Goal: Task Accomplishment & Management: Manage account settings

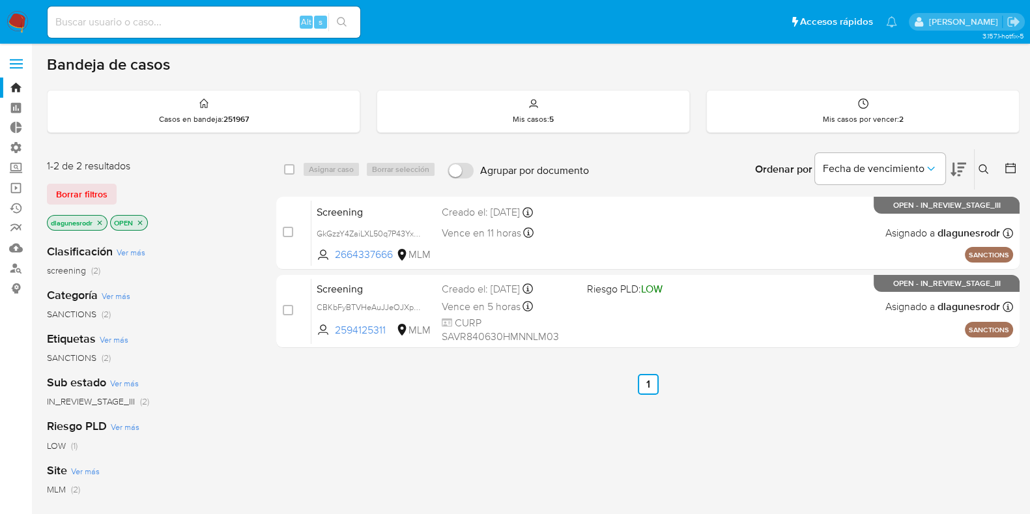
drag, startPoint x: 94, startPoint y: 195, endPoint x: 116, endPoint y: 193, distance: 21.6
click at [94, 195] on span "Borrar filtros" at bounding box center [81, 194] width 51 height 18
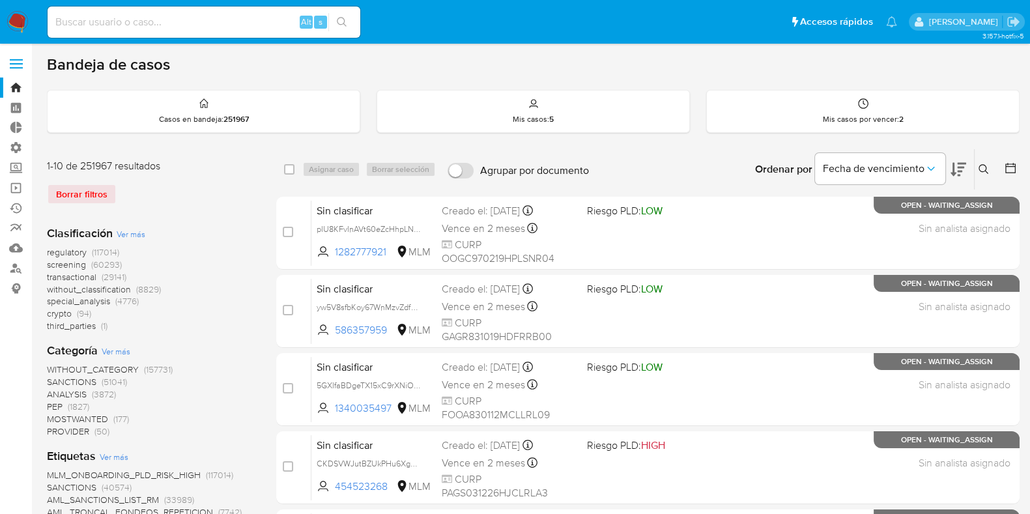
click at [984, 171] on icon at bounding box center [983, 169] width 10 height 10
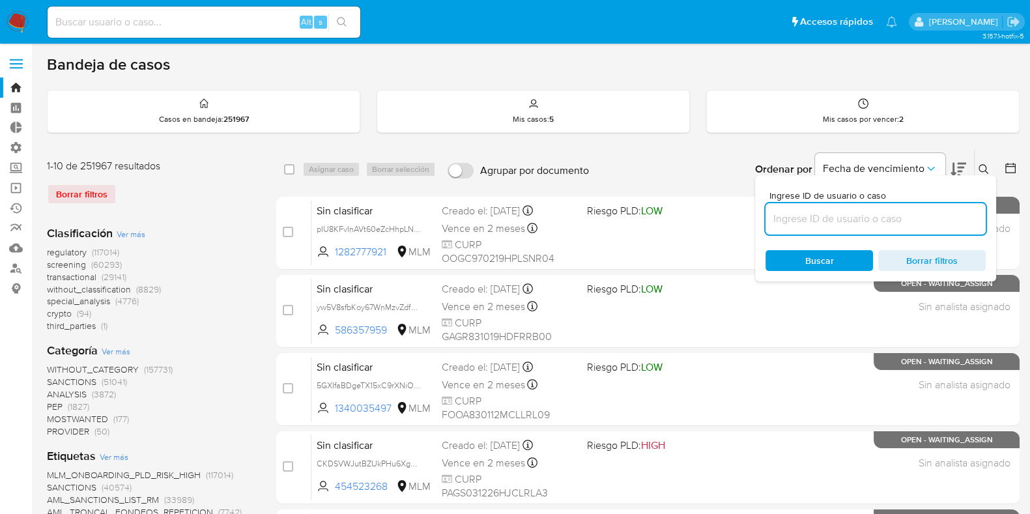
click at [828, 221] on input at bounding box center [875, 218] width 220 height 17
type input "a5KZxu4g4Jn9strRryJ6Y7lK"
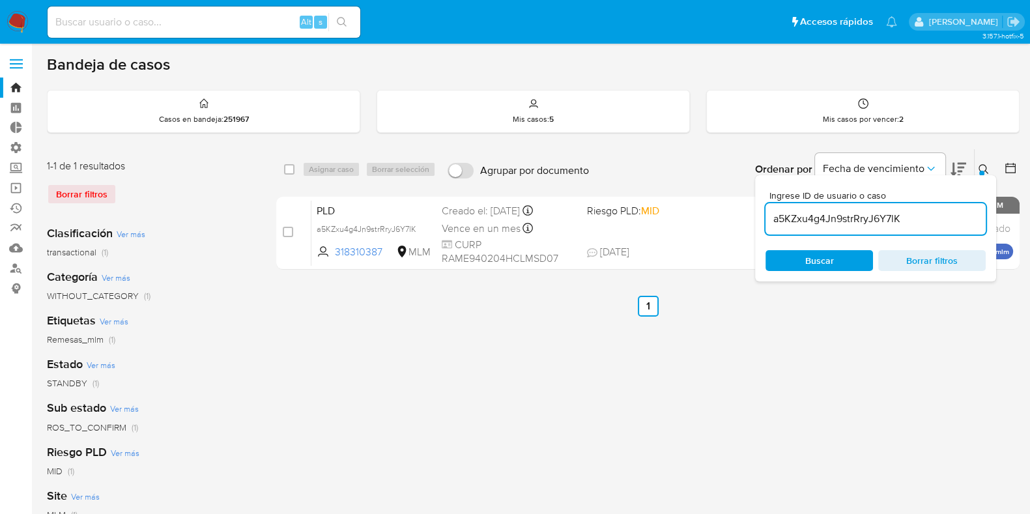
click at [998, 300] on ul "Anterior 1 Siguiente" at bounding box center [647, 306] width 743 height 21
click at [980, 167] on icon at bounding box center [983, 169] width 10 height 10
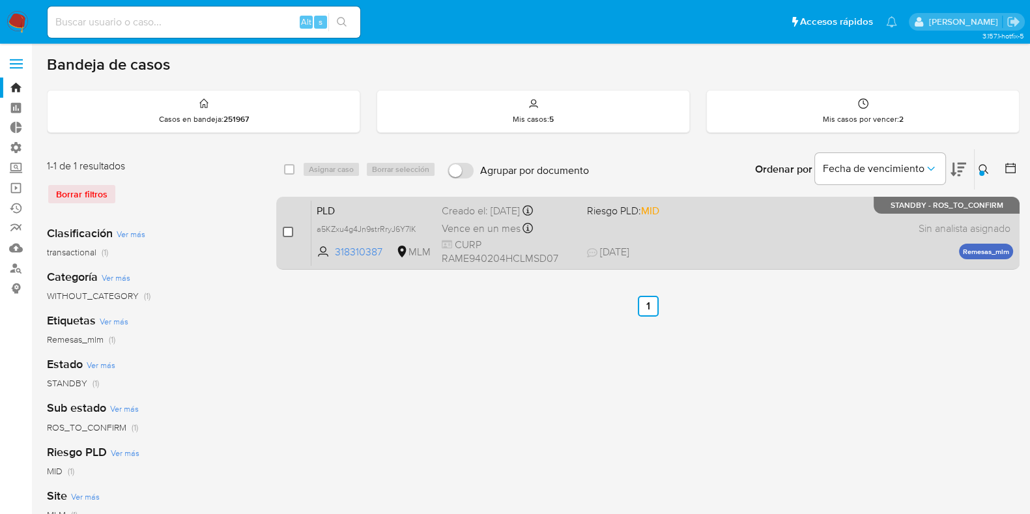
click at [287, 231] on input "checkbox" at bounding box center [288, 232] width 10 height 10
checkbox input "true"
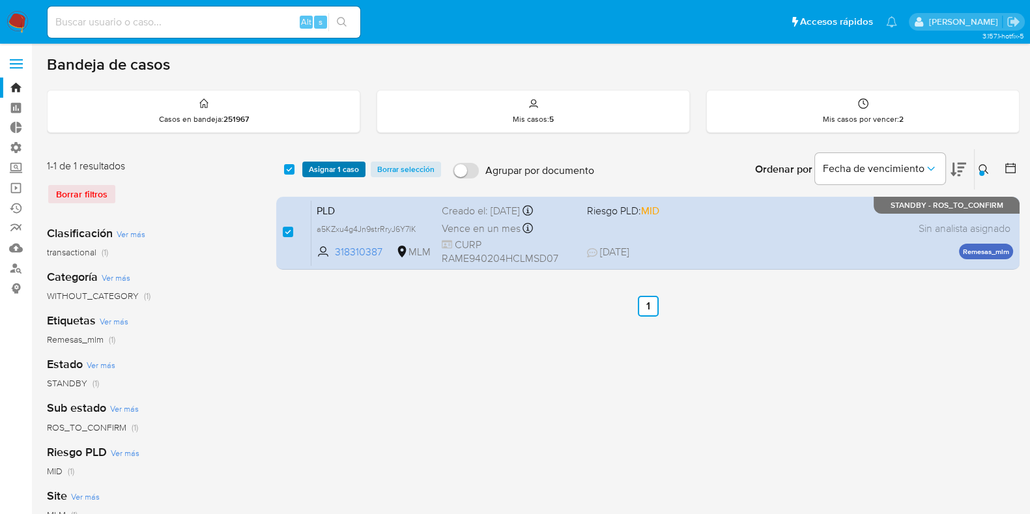
click at [322, 168] on span "Asignar 1 caso" at bounding box center [334, 169] width 50 height 13
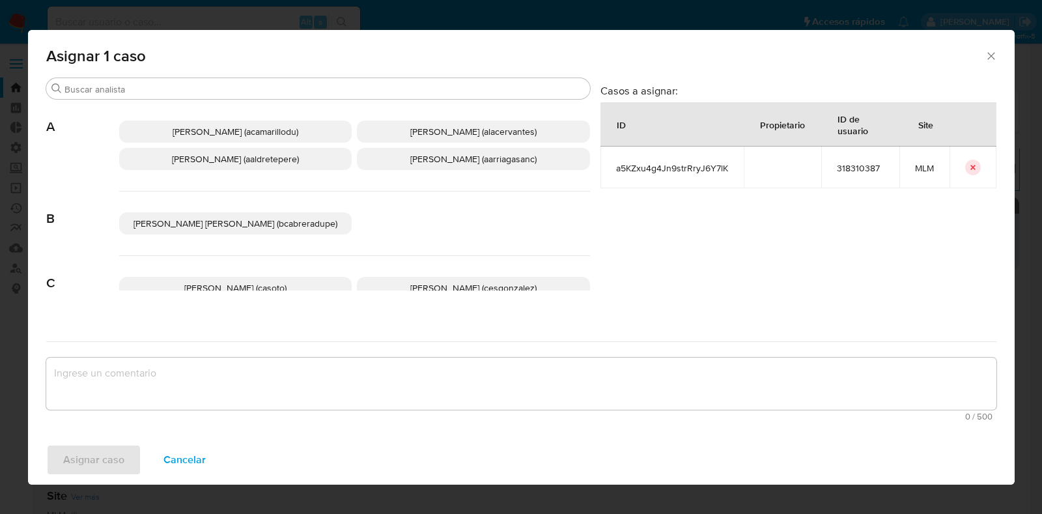
scroll to position [81, 0]
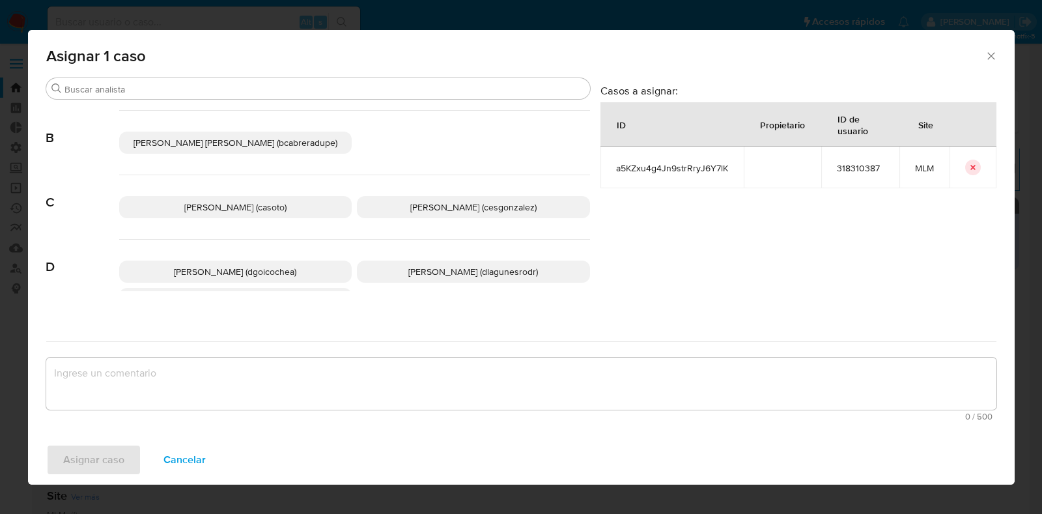
click at [427, 276] on span "Daniela Rosa Lagunes (dlagunesrodr)" at bounding box center [473, 271] width 130 height 13
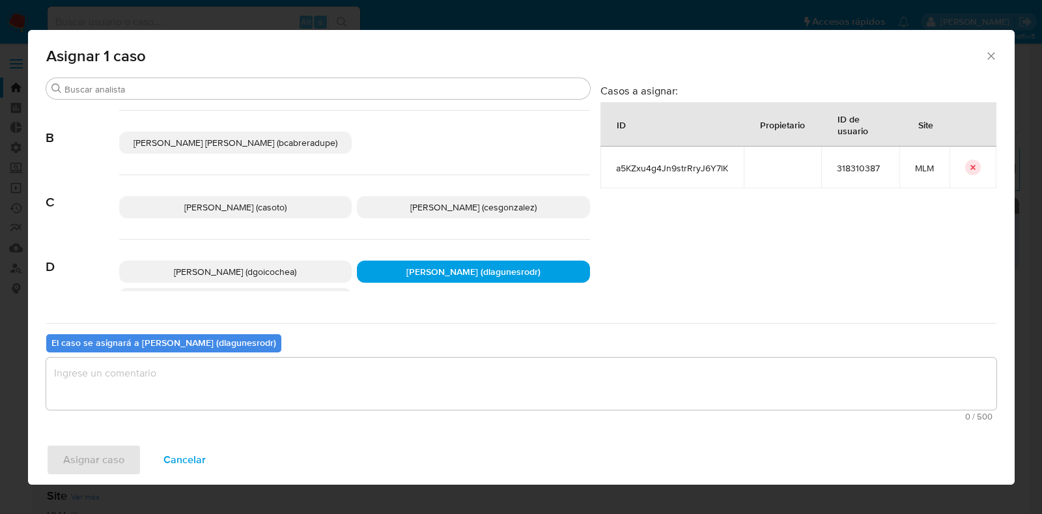
click at [421, 389] on textarea "assign-modal" at bounding box center [521, 384] width 950 height 52
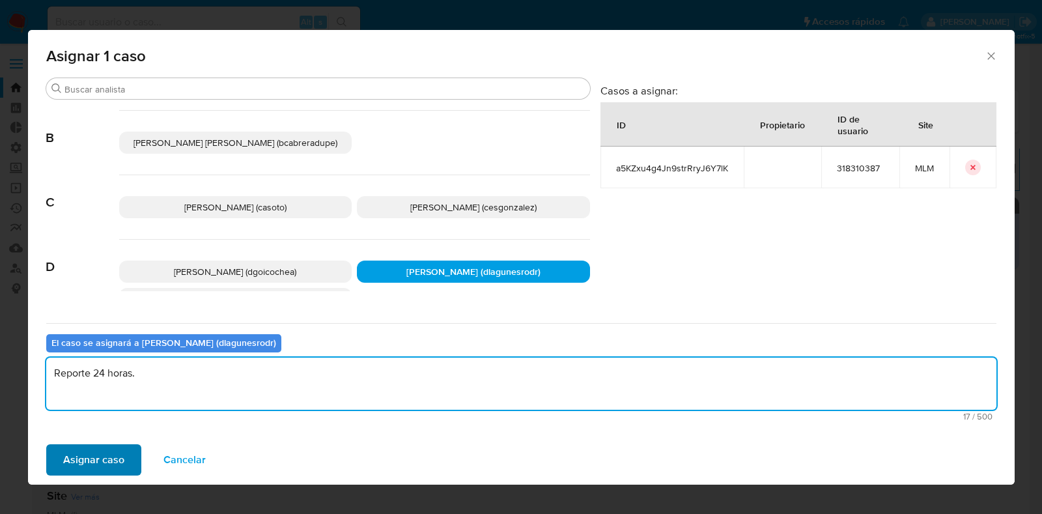
type textarea "Reporte 24 horas."
click at [110, 457] on span "Asignar caso" at bounding box center [93, 459] width 61 height 29
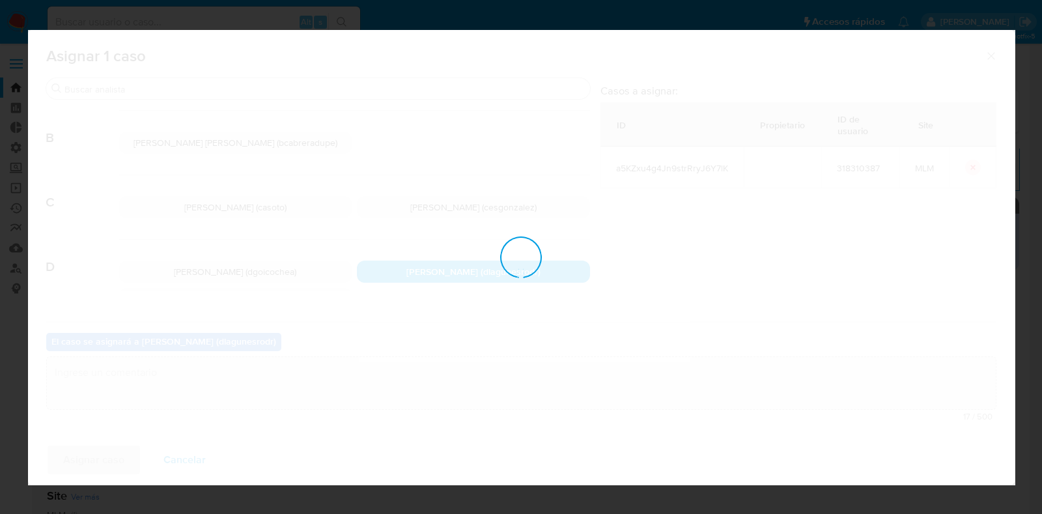
checkbox input "false"
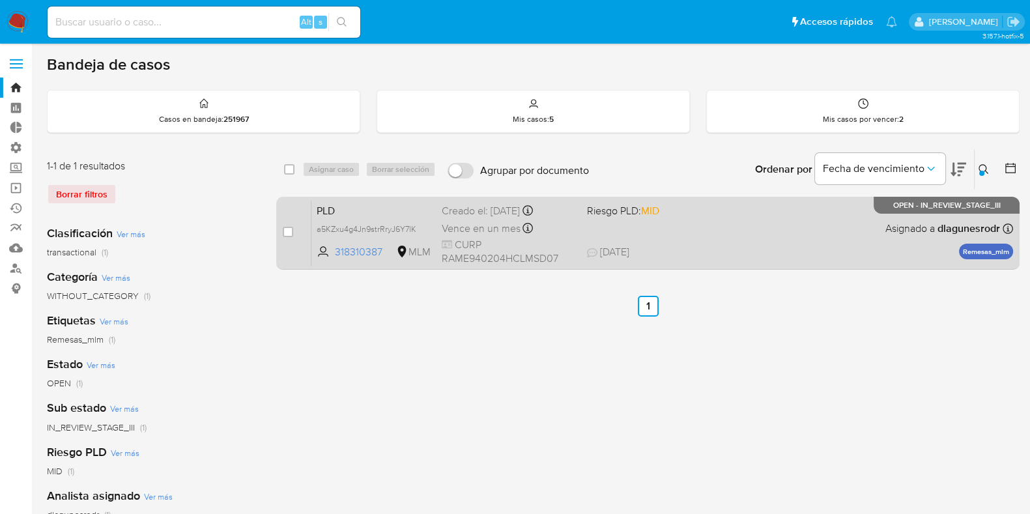
click at [369, 214] on span "PLD" at bounding box center [374, 209] width 115 height 17
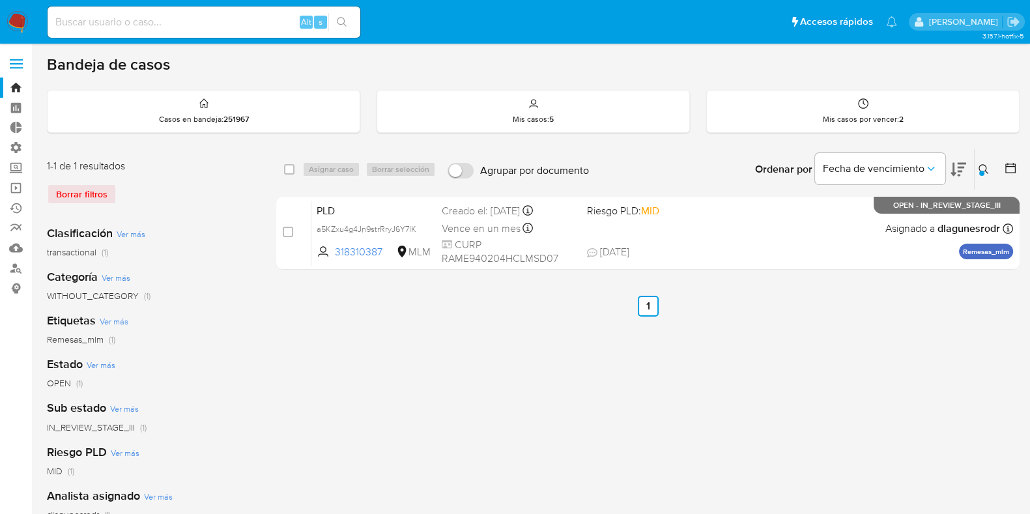
click at [987, 175] on button at bounding box center [984, 170] width 21 height 16
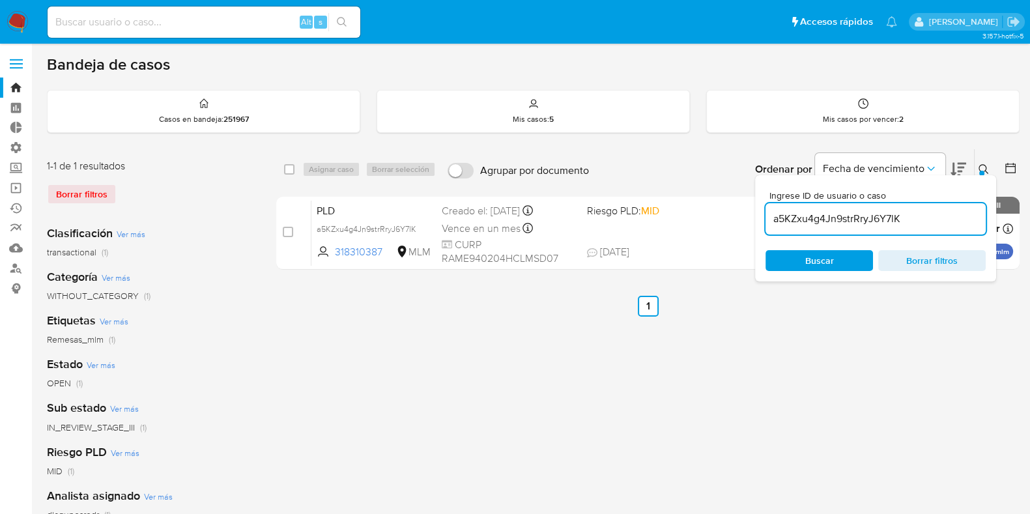
click at [879, 215] on input "a5KZxu4g4Jn9strRryJ6Y7lK" at bounding box center [875, 218] width 220 height 17
type input "uOHBDRgXSG6Ub6Ja40EVLuCQ"
click at [980, 162] on button at bounding box center [984, 170] width 21 height 16
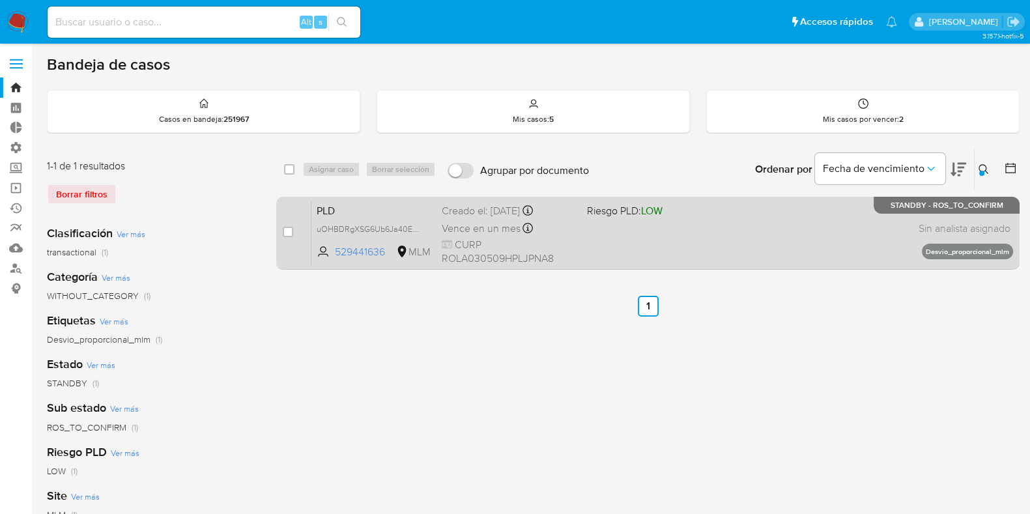
click at [287, 236] on div "case-item-checkbox" at bounding box center [288, 231] width 10 height 13
click at [287, 231] on input "checkbox" at bounding box center [288, 232] width 10 height 10
checkbox input "true"
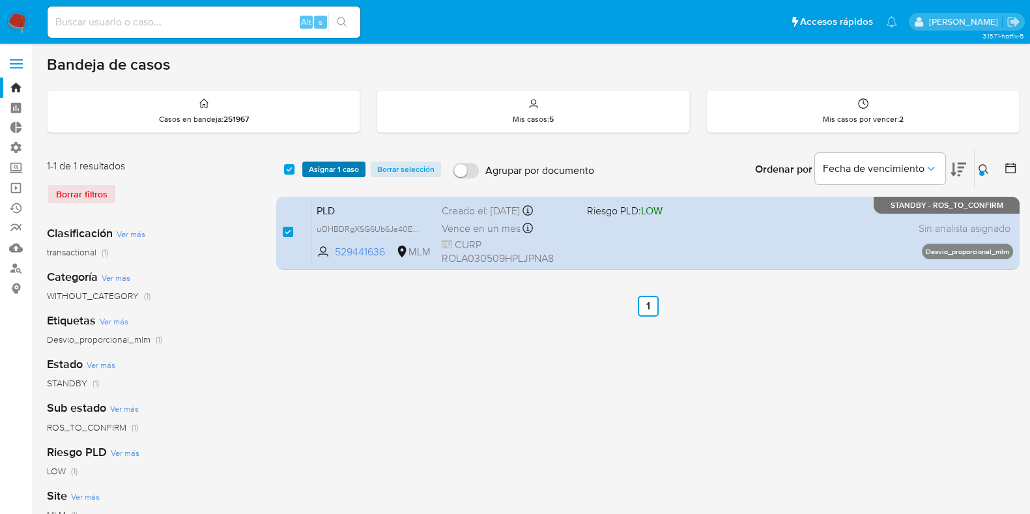
click at [350, 169] on span "Asignar 1 caso" at bounding box center [334, 169] width 50 height 13
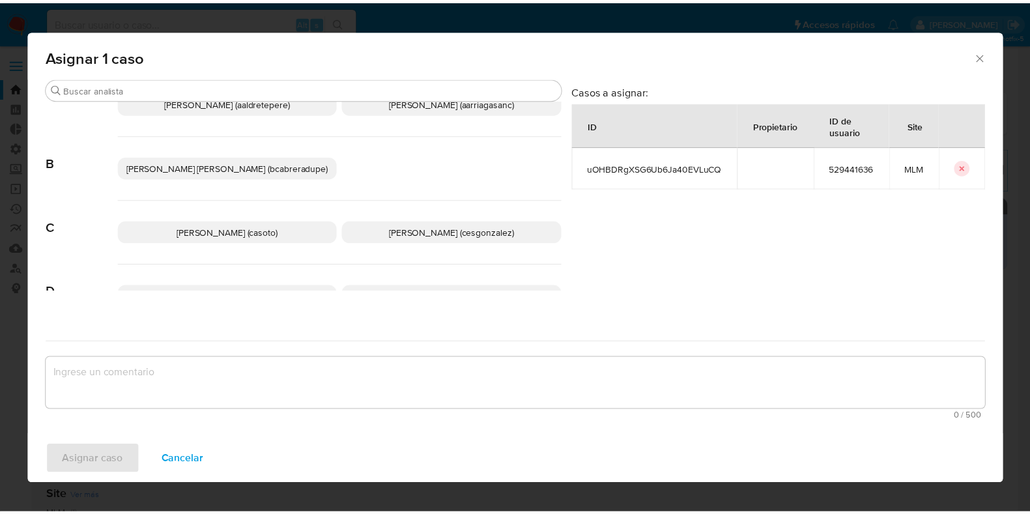
scroll to position [81, 0]
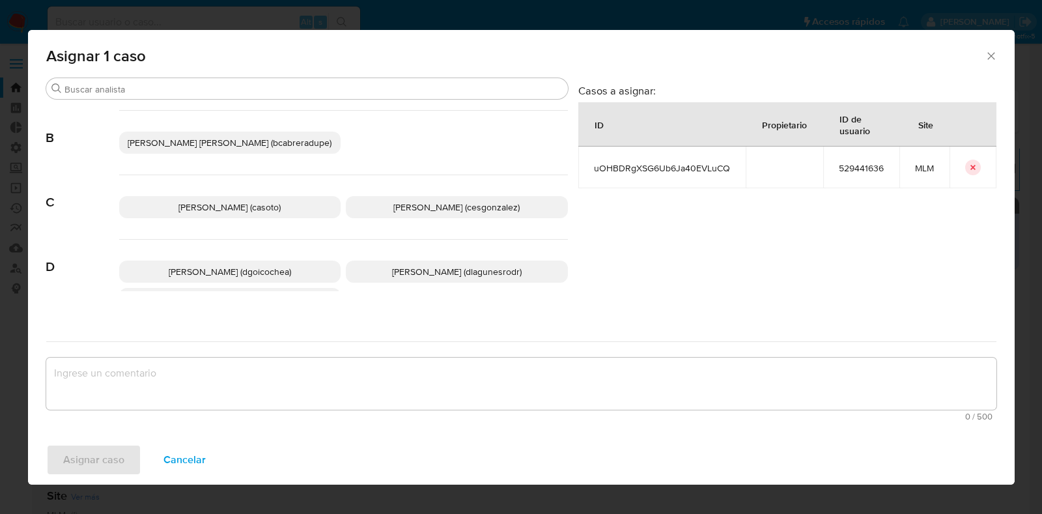
click at [451, 272] on span "Daniela Rosa Lagunes (dlagunesrodr)" at bounding box center [457, 271] width 130 height 13
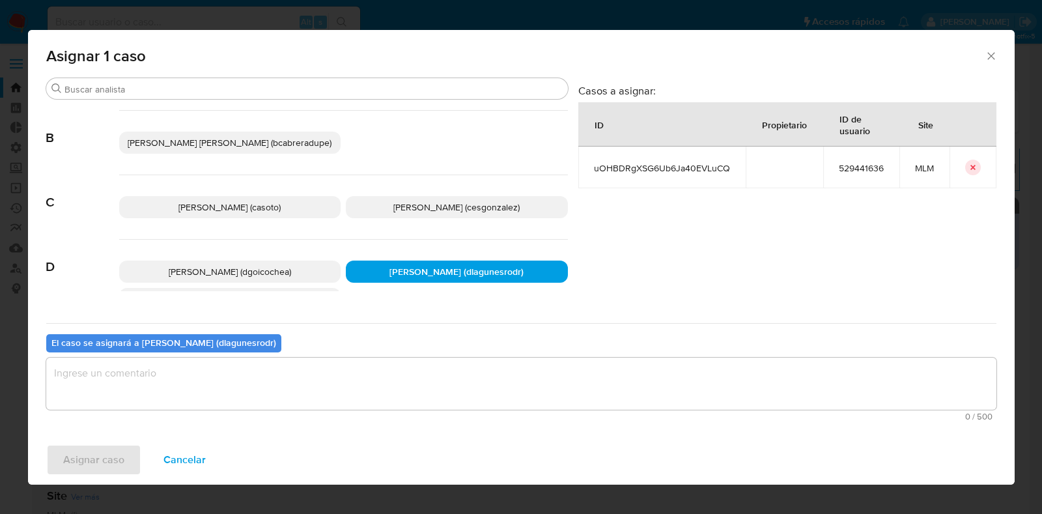
click at [460, 384] on textarea "assign-modal" at bounding box center [521, 384] width 950 height 52
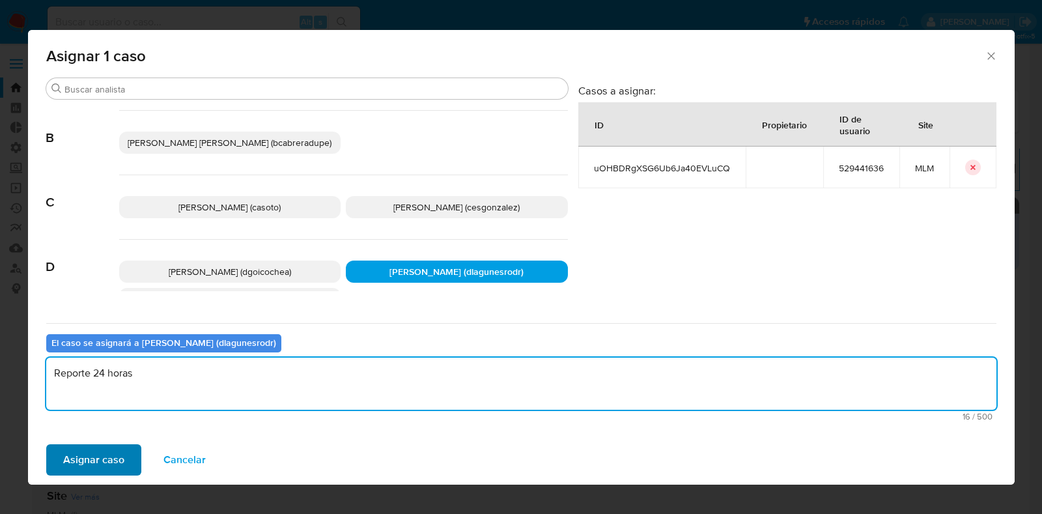
type textarea "Reporte 24 horas"
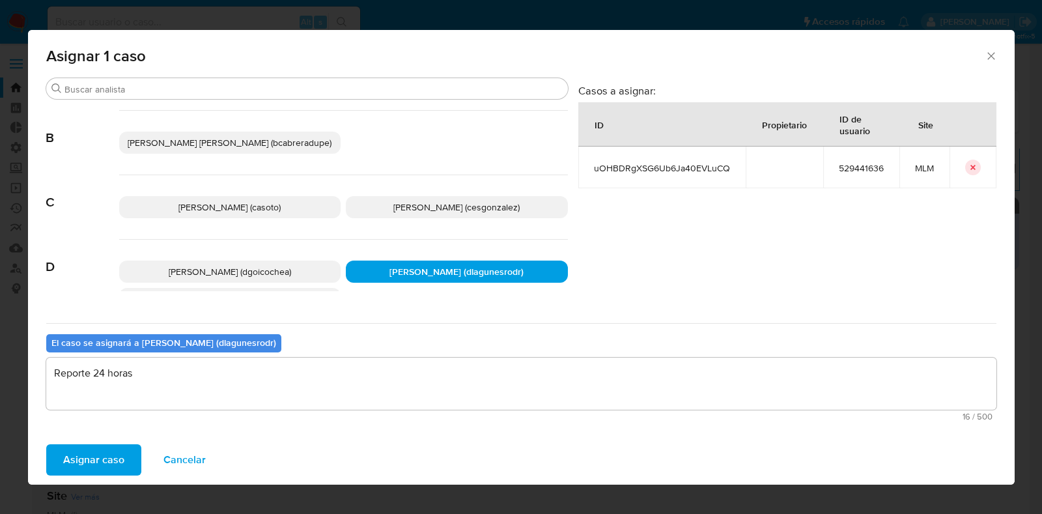
click at [77, 457] on span "Asignar caso" at bounding box center [93, 459] width 61 height 29
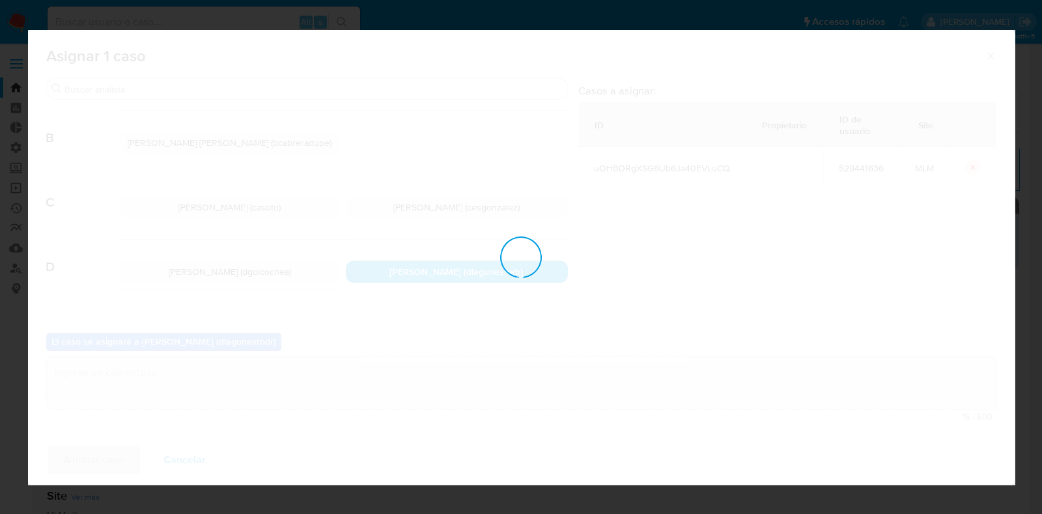
checkbox input "false"
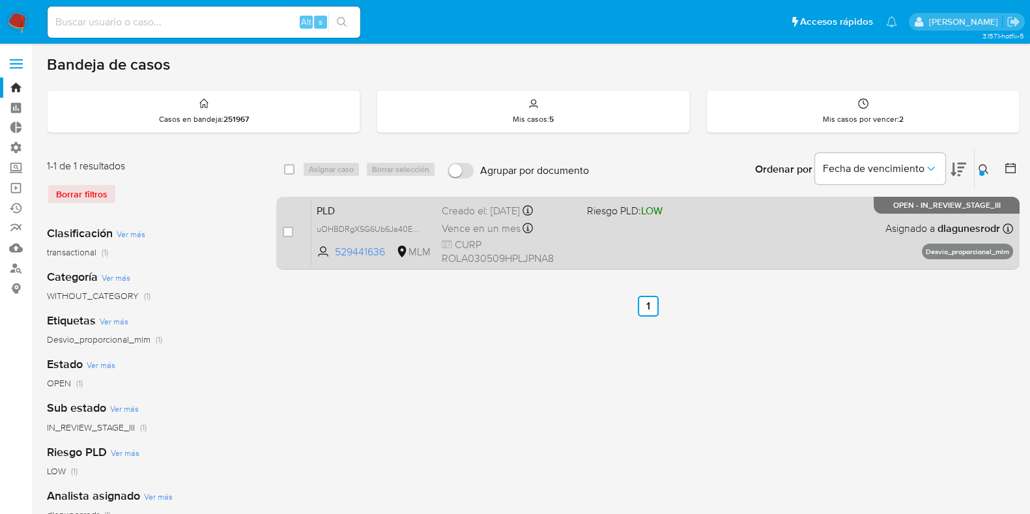
click at [748, 216] on div "PLD uOHBDRgXSG6Ub6Ja40EVLuCQ 529441636 MLM Riesgo PLD: LOW Creado el: 12/08/202…" at bounding box center [661, 233] width 701 height 66
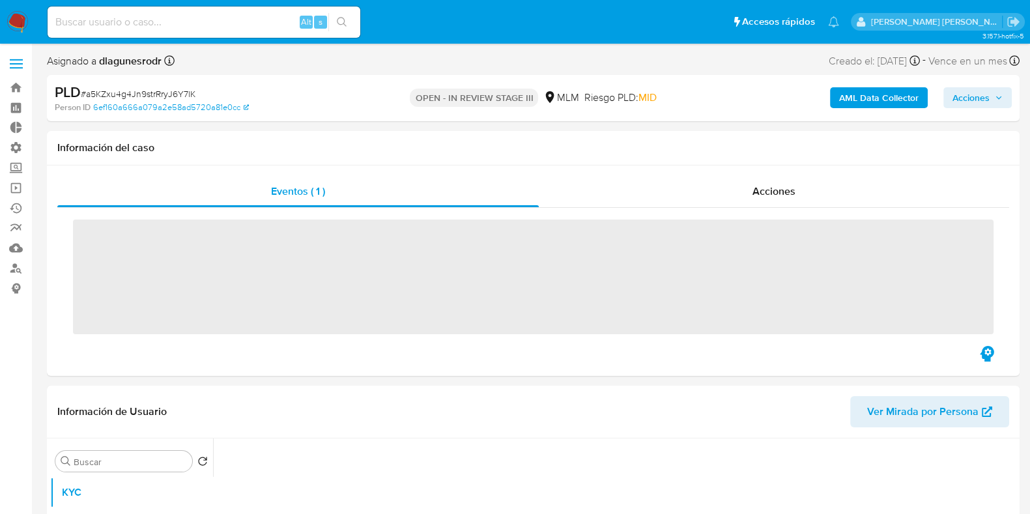
click at [970, 100] on span "Acciones" at bounding box center [970, 97] width 37 height 21
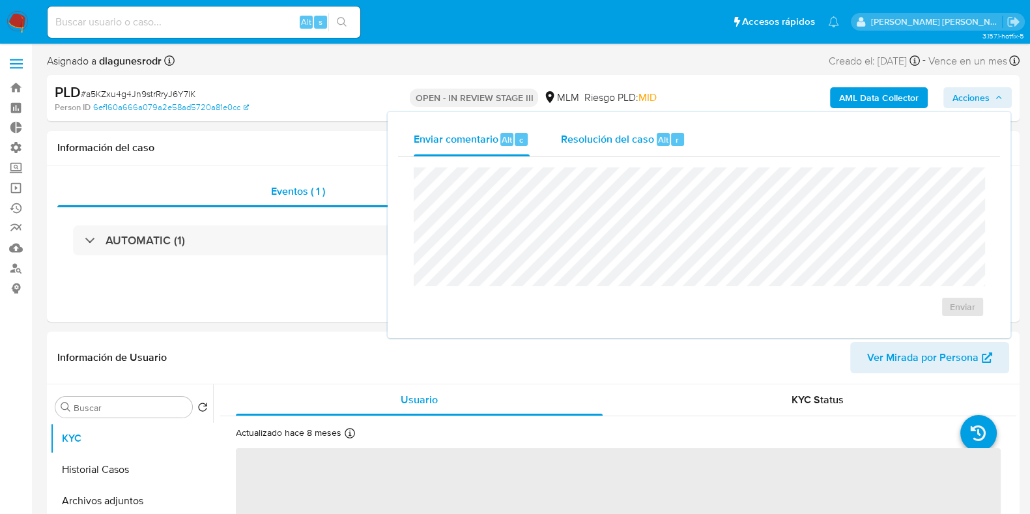
click at [598, 141] on span "Resolución del caso" at bounding box center [607, 139] width 93 height 15
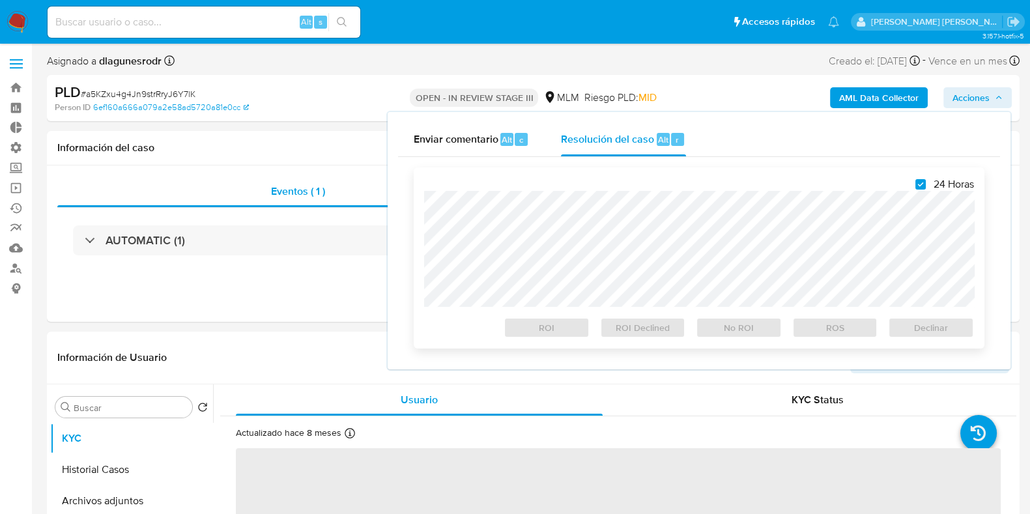
checkbox input "true"
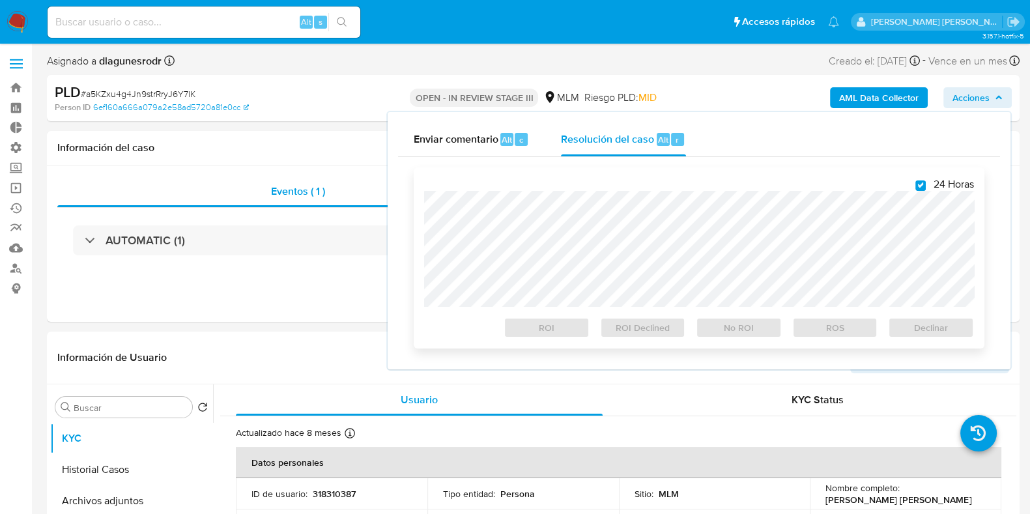
select select "10"
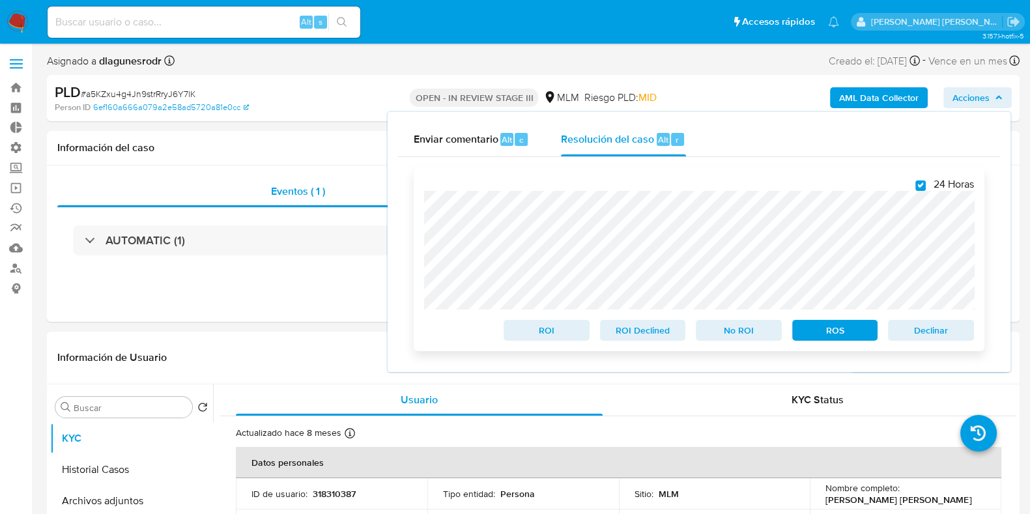
click at [864, 333] on span "ROS" at bounding box center [835, 330] width 68 height 18
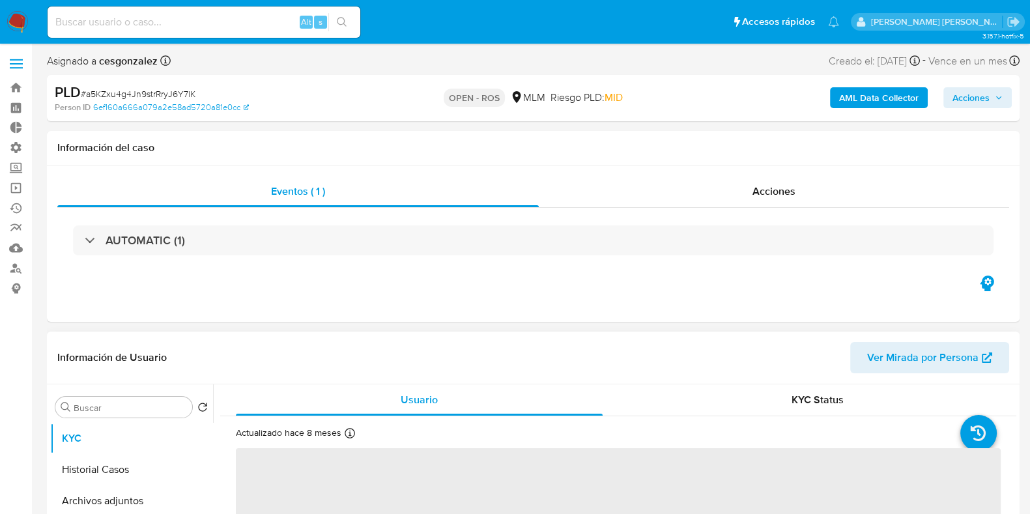
select select "10"
click at [976, 102] on span "Acciones" at bounding box center [970, 97] width 37 height 21
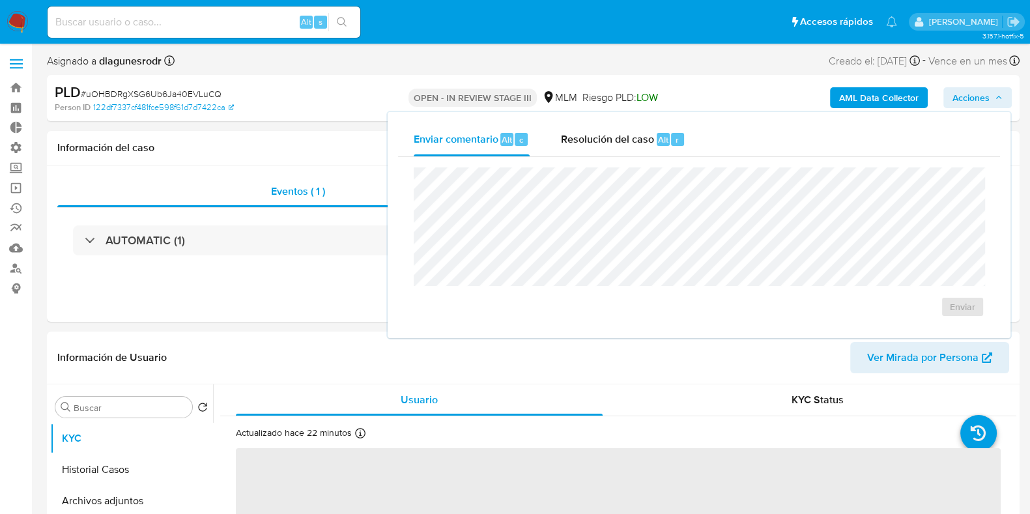
select select "10"
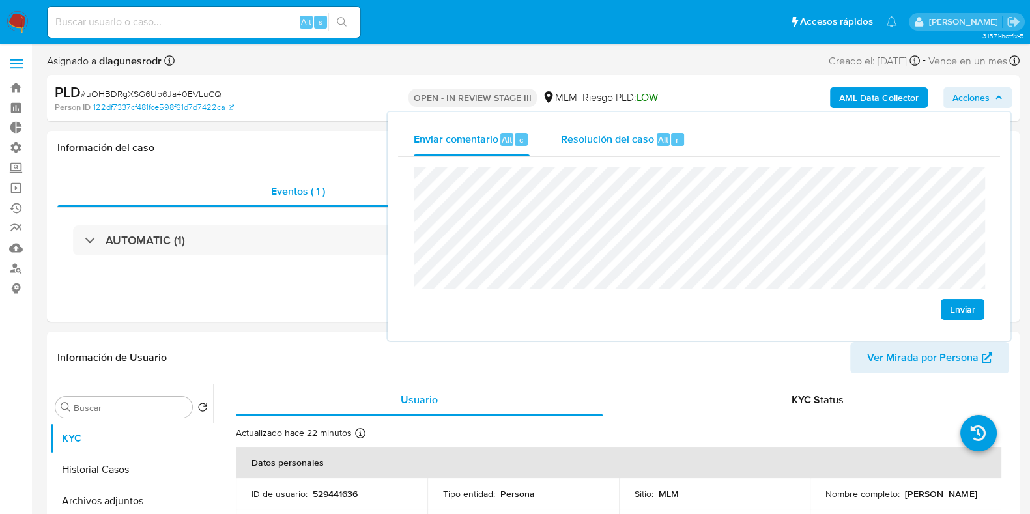
click at [614, 139] on span "Resolución del caso" at bounding box center [607, 139] width 93 height 15
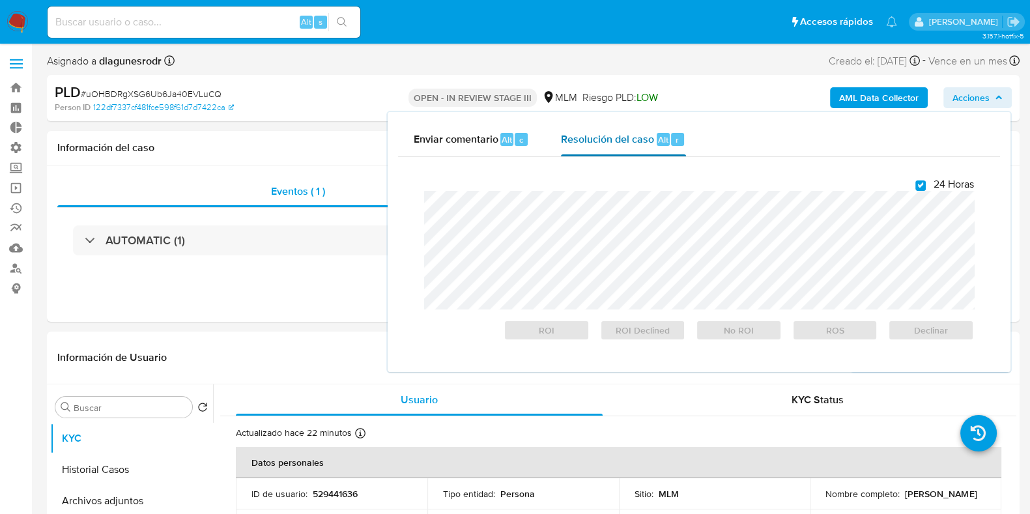
checkbox input "true"
click at [469, 135] on span "Enviar comentario" at bounding box center [456, 139] width 85 height 15
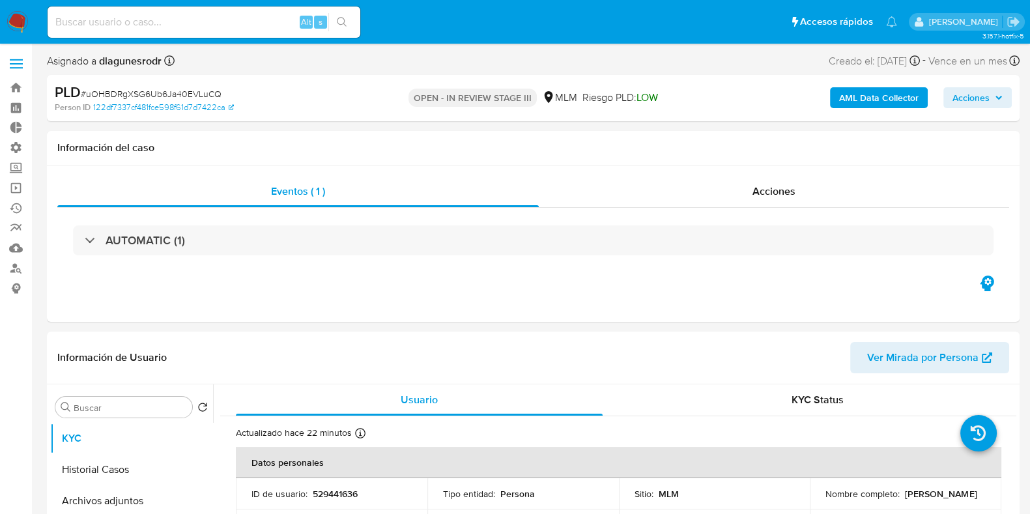
click at [974, 98] on span "Acciones" at bounding box center [970, 97] width 37 height 21
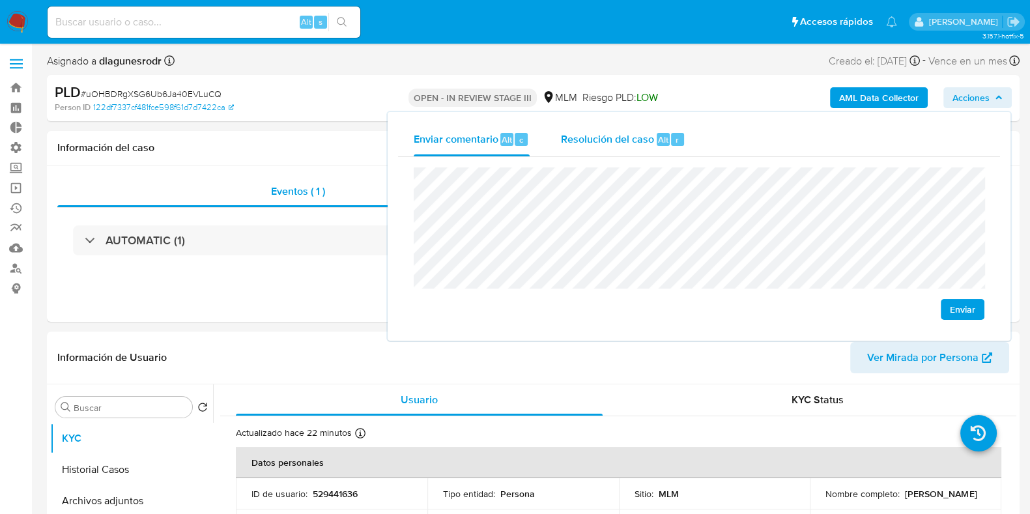
click at [601, 141] on span "Resolución del caso" at bounding box center [607, 139] width 93 height 15
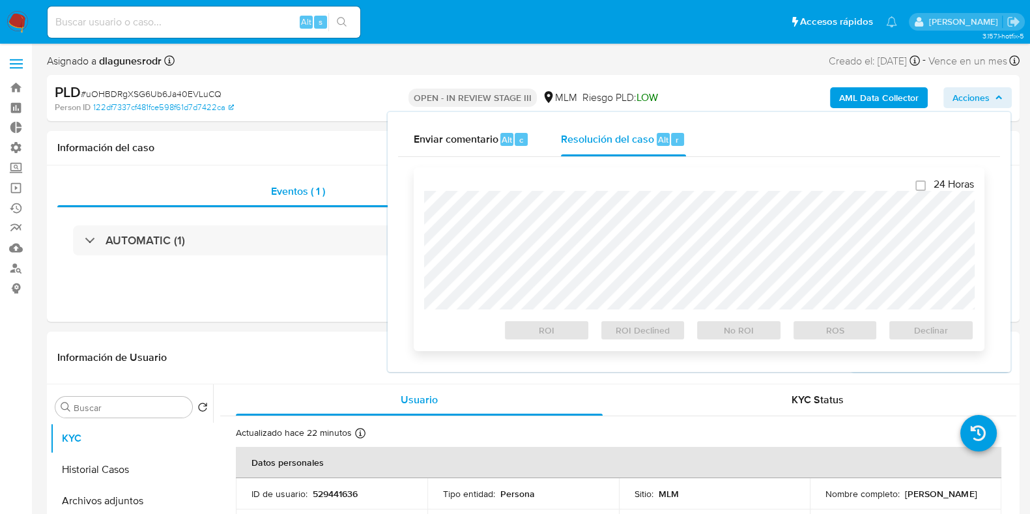
checkbox input "true"
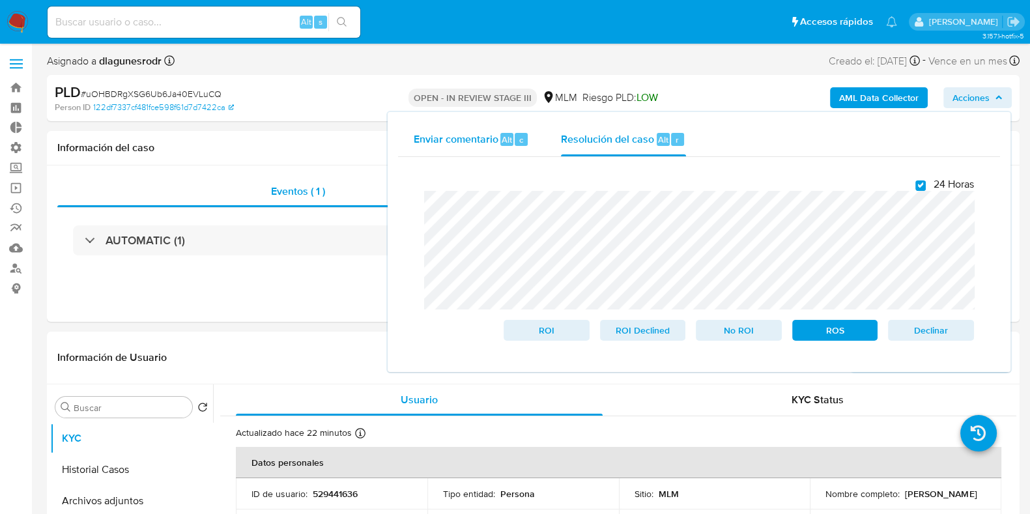
drag, startPoint x: 455, startPoint y: 140, endPoint x: 462, endPoint y: 148, distance: 11.1
click at [455, 141] on span "Enviar comentario" at bounding box center [456, 139] width 85 height 15
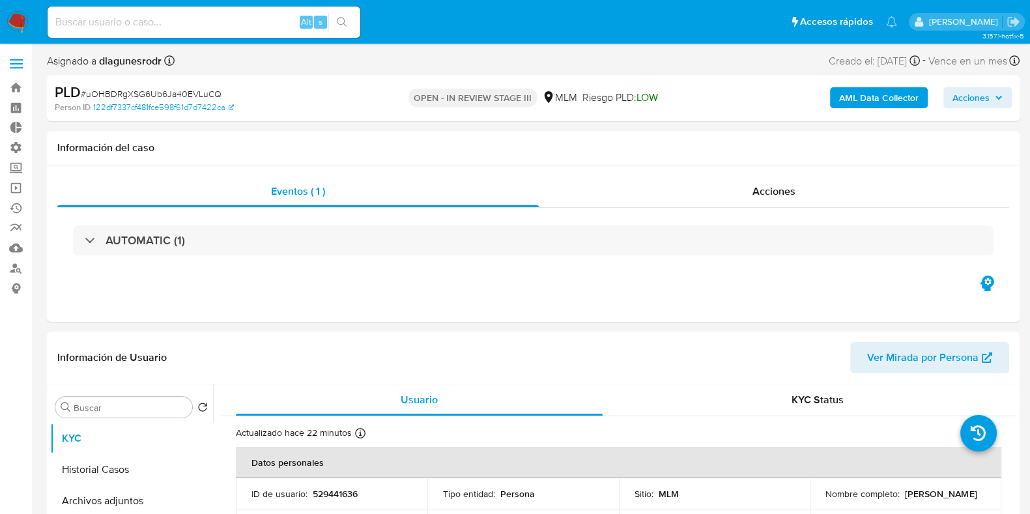
click at [968, 99] on span "Acciones" at bounding box center [970, 97] width 37 height 21
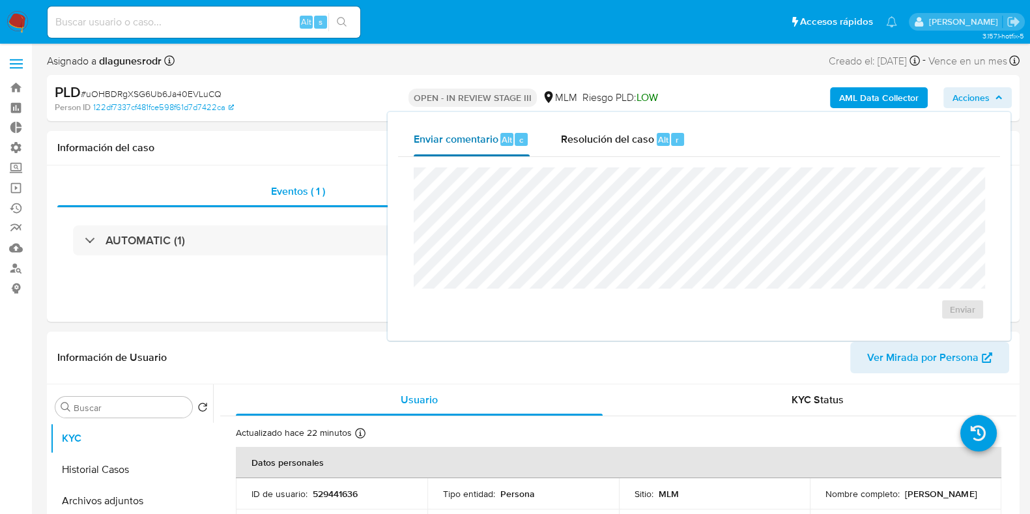
click at [453, 141] on span "Enviar comentario" at bounding box center [456, 139] width 85 height 15
click at [591, 139] on span "Resolución del caso" at bounding box center [607, 139] width 93 height 15
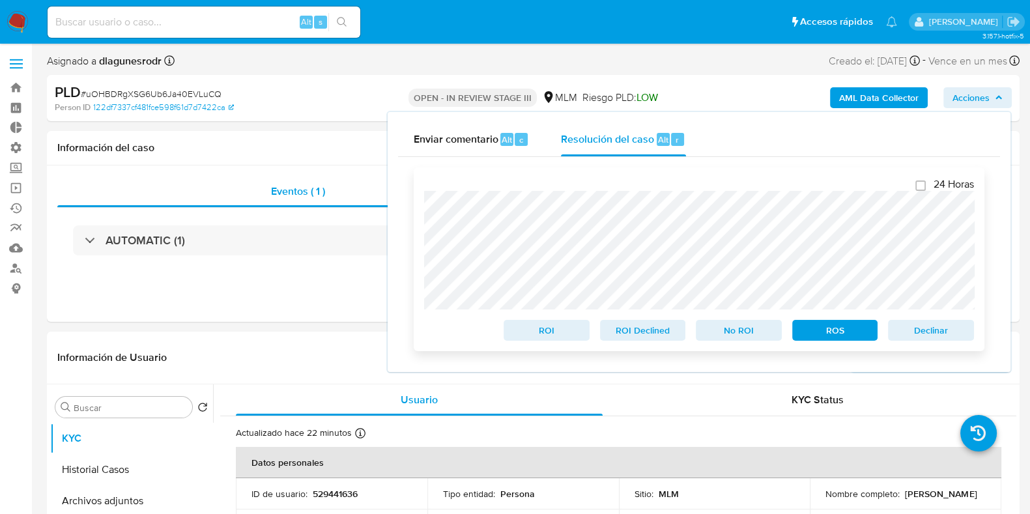
checkbox input "true"
click at [442, 139] on span "Enviar comentario" at bounding box center [456, 139] width 85 height 15
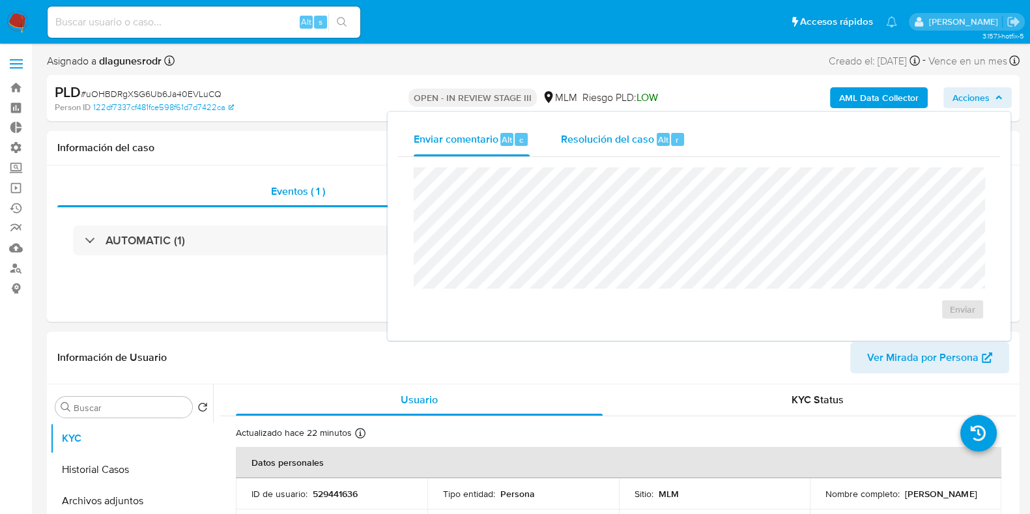
click at [609, 145] on span "Resolución del caso" at bounding box center [607, 139] width 93 height 15
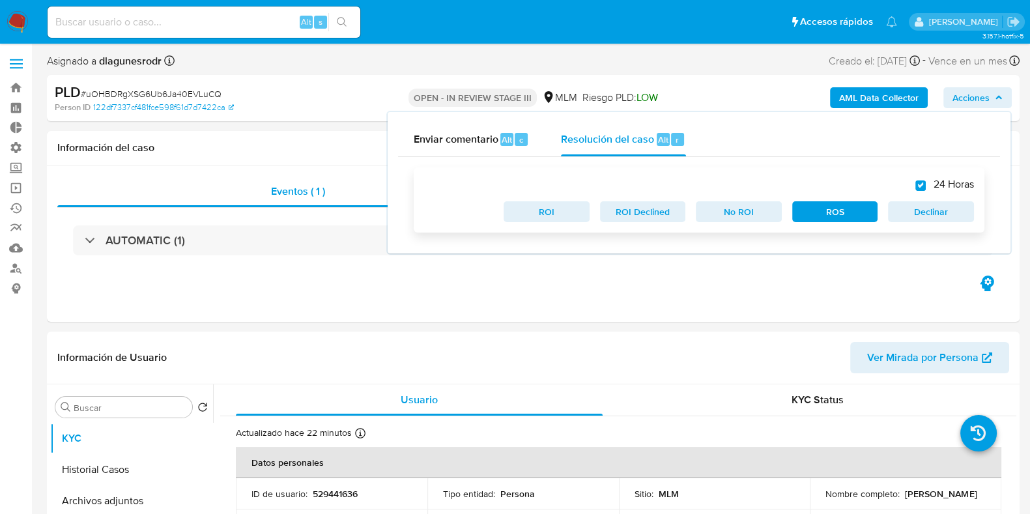
checkbox input "true"
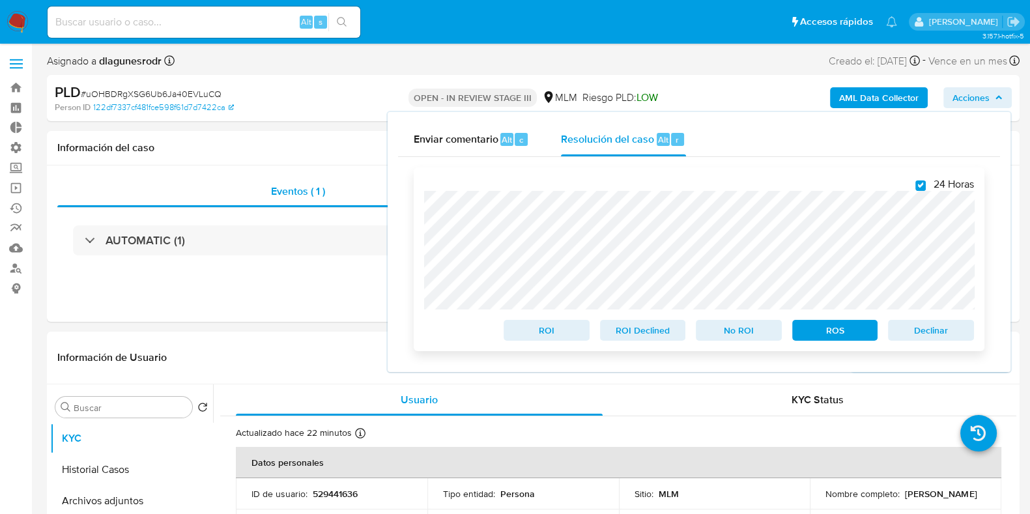
click at [846, 329] on span "ROS" at bounding box center [835, 330] width 68 height 18
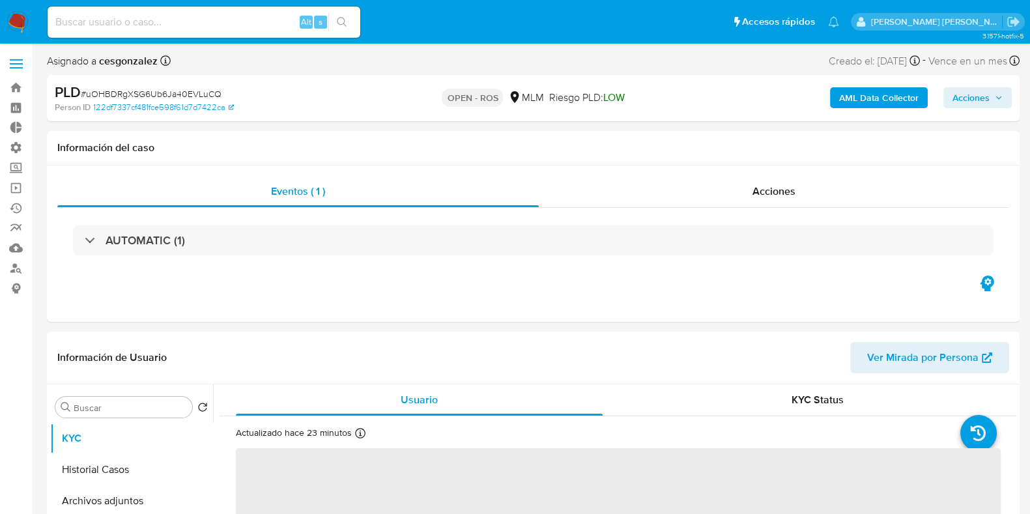
select select "10"
